Goal: Find specific page/section: Find specific page/section

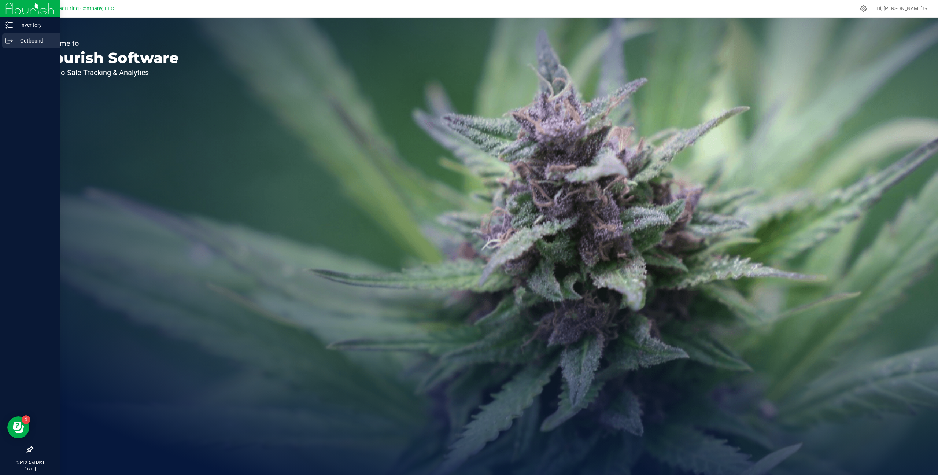
click at [32, 41] on p "Outbound" at bounding box center [35, 40] width 44 height 9
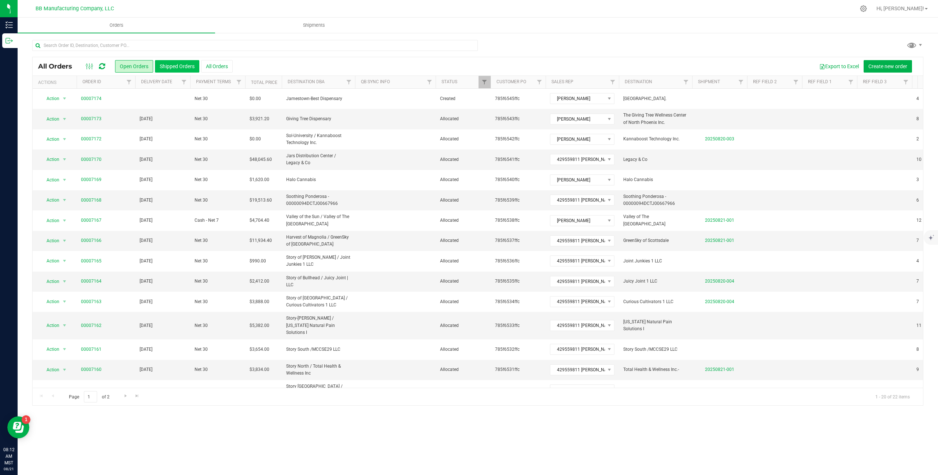
click at [174, 67] on button "Shipped Orders" at bounding box center [177, 66] width 44 height 12
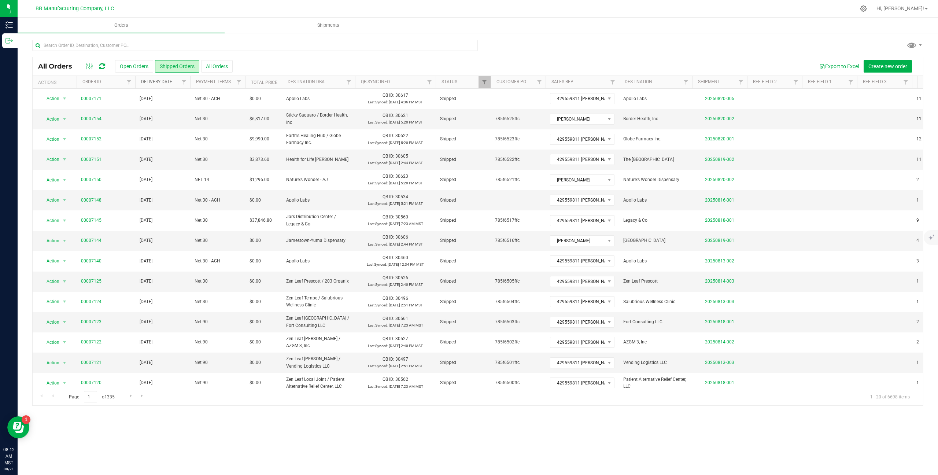
click at [155, 81] on link "Delivery Date" at bounding box center [156, 81] width 31 height 5
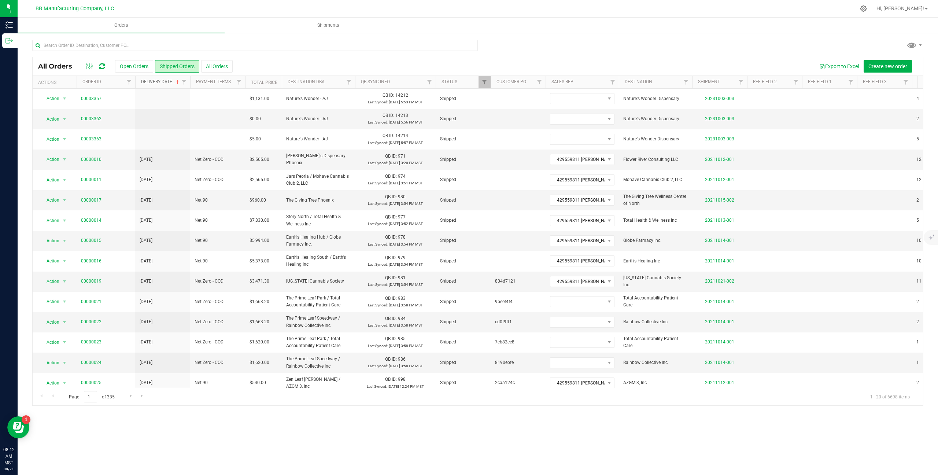
click at [155, 81] on link "Delivery Date" at bounding box center [161, 81] width 40 height 5
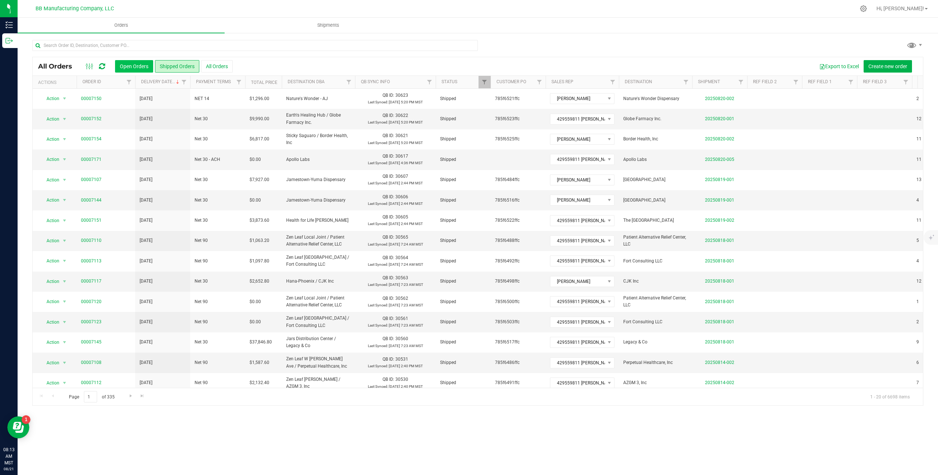
click at [129, 67] on button "Open Orders" at bounding box center [134, 66] width 38 height 12
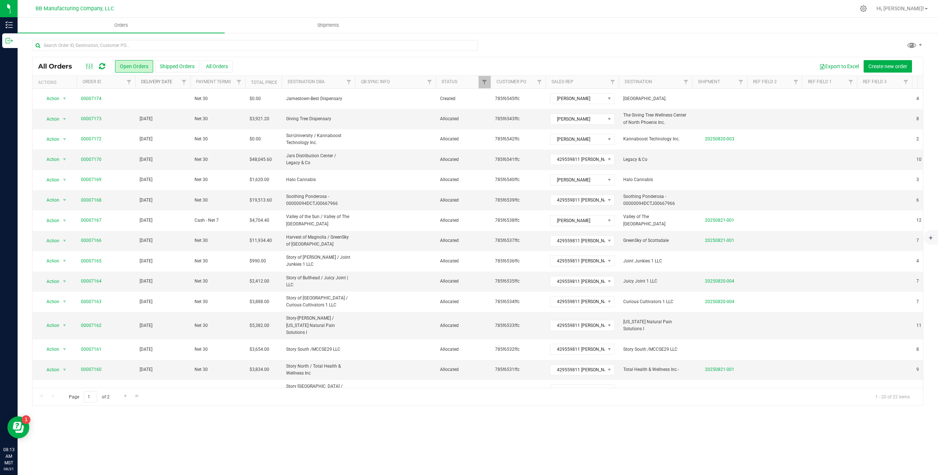
click at [158, 83] on link "Delivery Date" at bounding box center [156, 81] width 31 height 5
